Goal: Obtain resource: Obtain resource

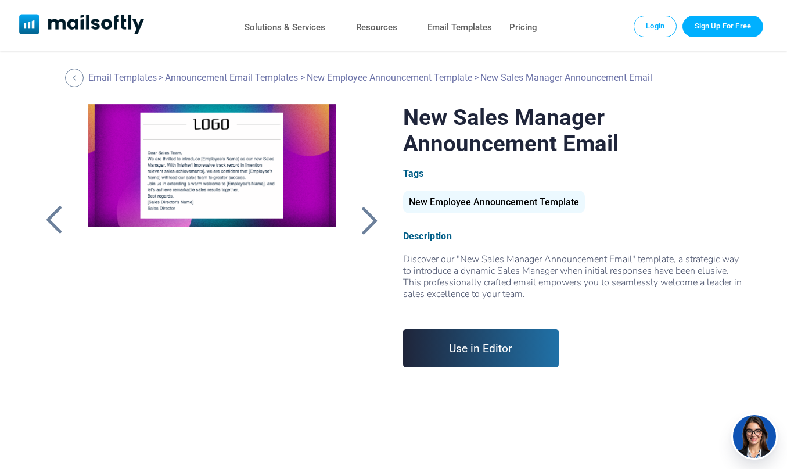
click at [466, 205] on div "New Employee Announcement Template" at bounding box center [494, 202] width 182 height 23
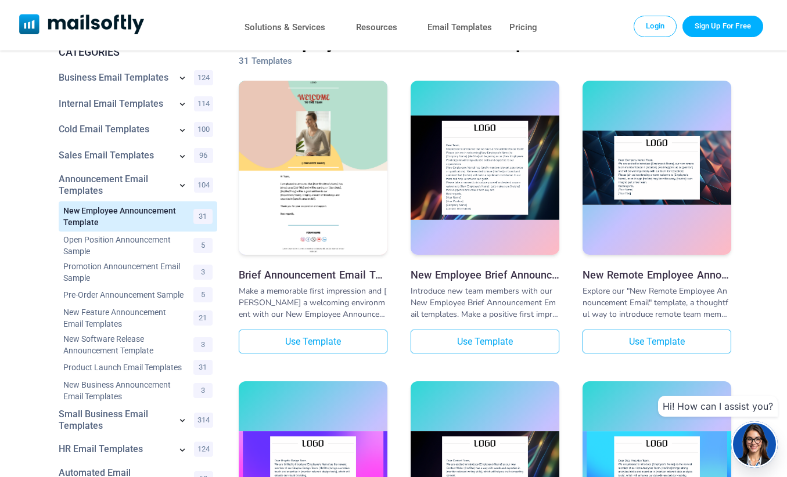
scroll to position [58, 0]
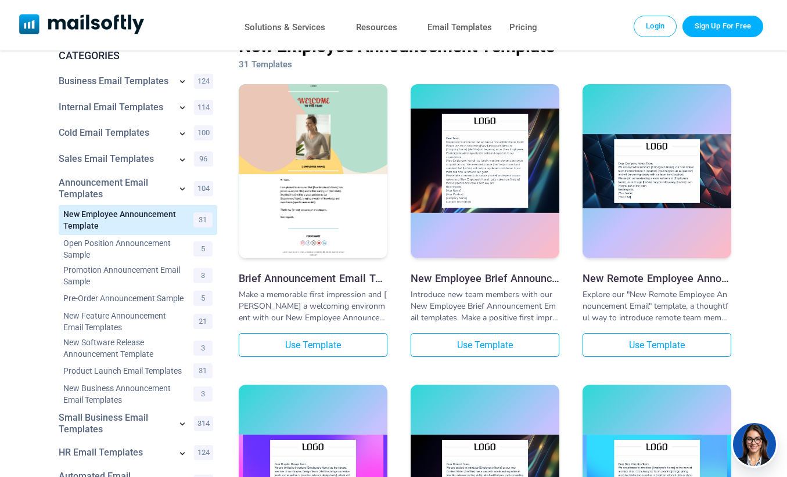
click at [484, 162] on img at bounding box center [485, 161] width 149 height 104
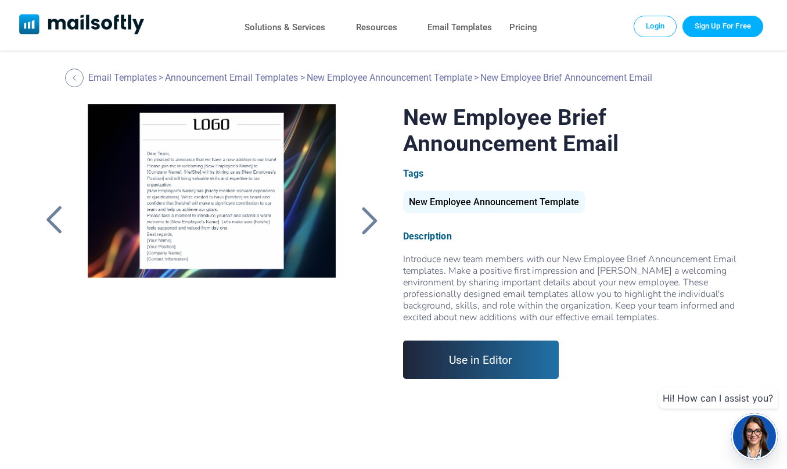
click at [207, 202] on div at bounding box center [212, 249] width 276 height 290
